Goal: Transaction & Acquisition: Purchase product/service

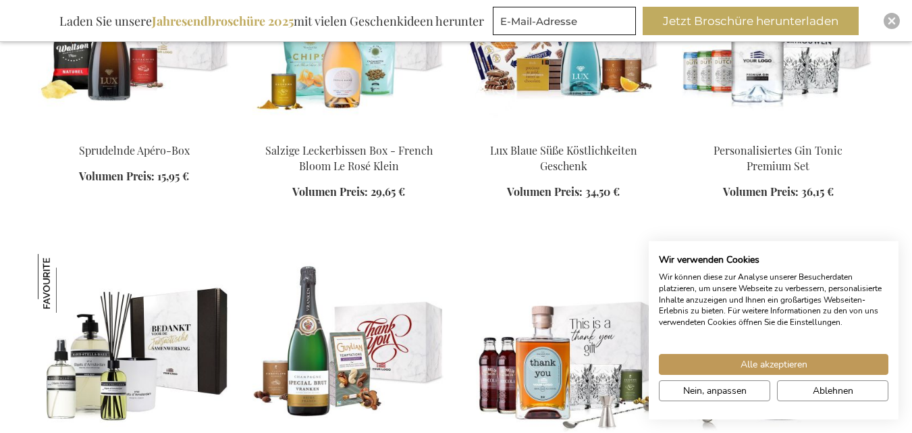
scroll to position [1110, 0]
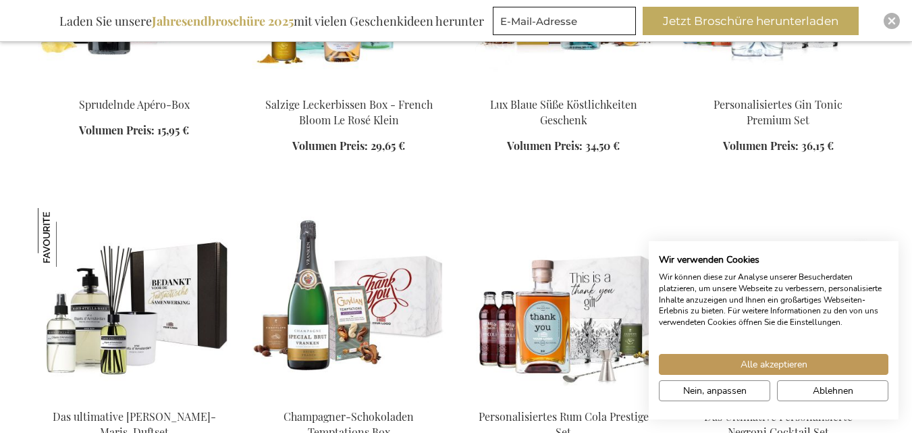
click at [649, 419] on div "| Wir verwenden Cookies Wir können diese zur Analyse unserer Besucherdaten plat…" at bounding box center [774, 330] width 250 height 178
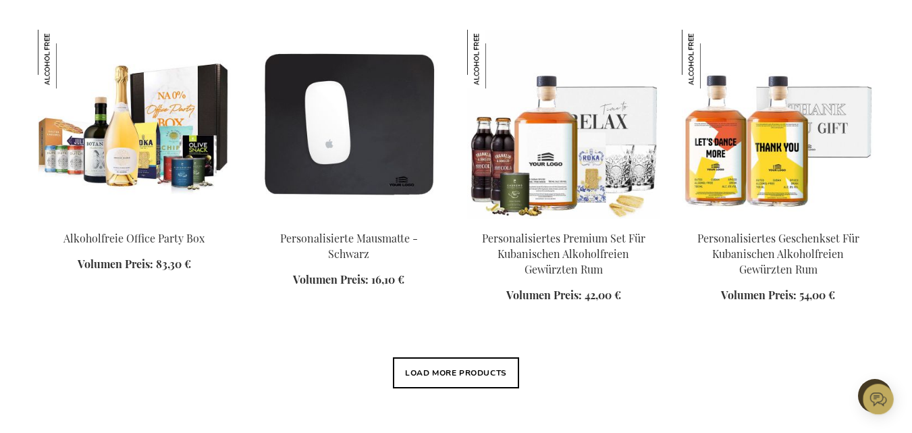
scroll to position [1669, 0]
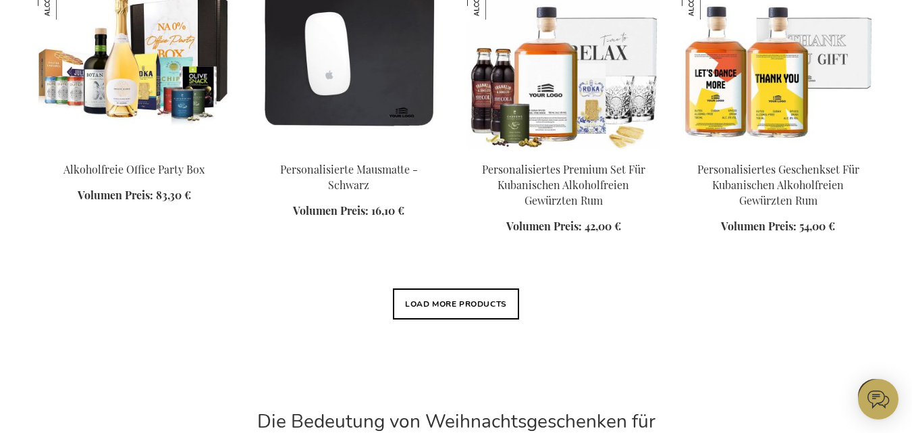
click at [253, 154] on link at bounding box center [349, 57] width 193 height 193
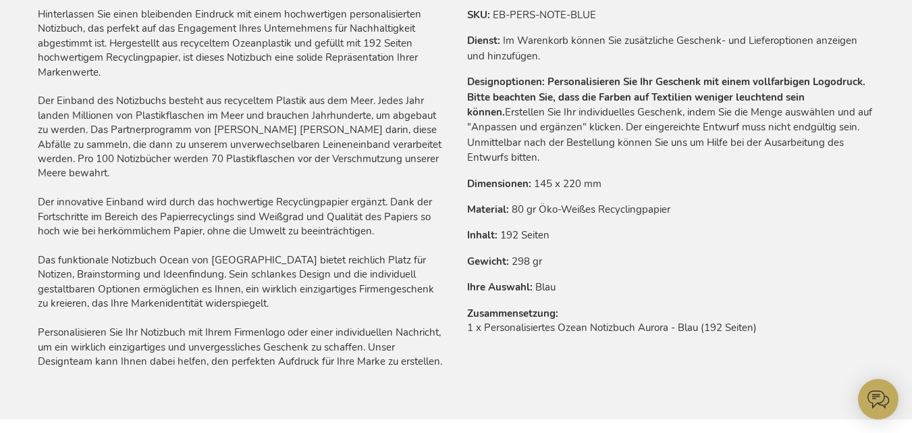
scroll to position [965, 0]
